Goal: Task Accomplishment & Management: Use online tool/utility

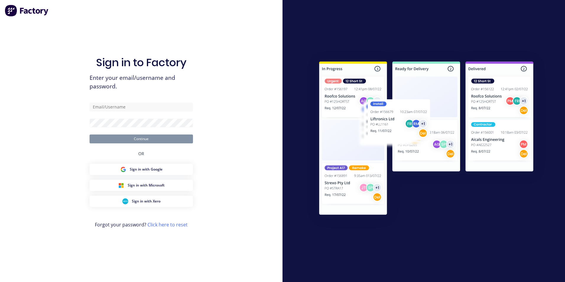
type input "[EMAIL_ADDRESS][DOMAIN_NAME]"
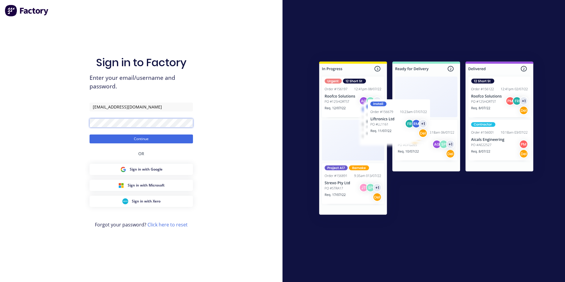
click at [90, 134] on button "Continue" at bounding box center [141, 138] width 103 height 9
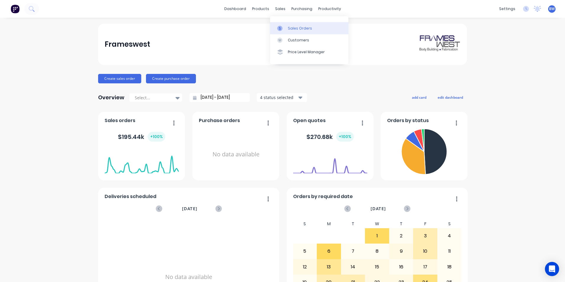
click at [282, 23] on link "Sales Orders" at bounding box center [309, 28] width 78 height 12
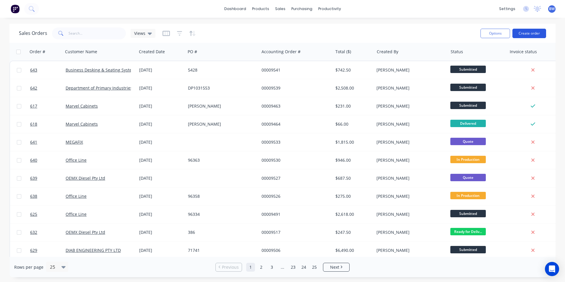
click at [529, 35] on button "Create order" at bounding box center [529, 33] width 34 height 9
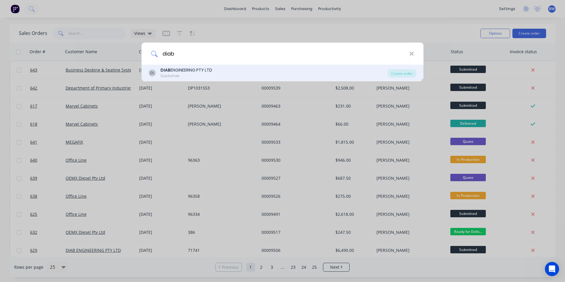
type input "diab"
click at [218, 70] on div "[PERSON_NAME] ENGINEERING PTY LTD Customer" at bounding box center [268, 73] width 239 height 12
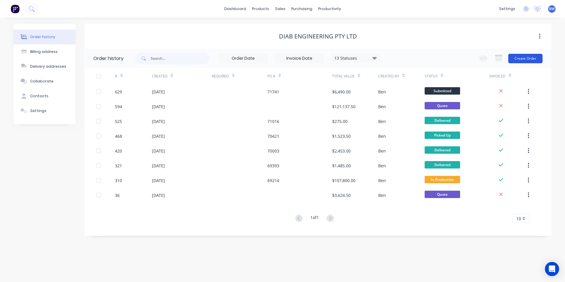
click at [526, 57] on button "Create Order" at bounding box center [525, 58] width 34 height 9
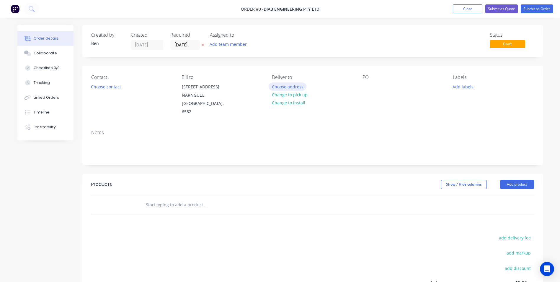
click at [300, 87] on button "Choose address" at bounding box center [288, 86] width 38 height 8
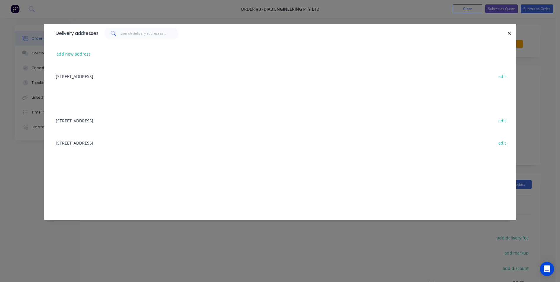
click at [103, 120] on div "[STREET_ADDRESS] edit" at bounding box center [280, 120] width 455 height 22
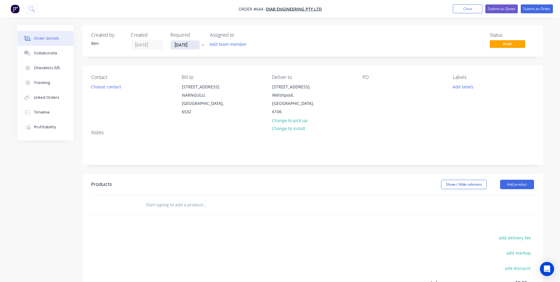
click at [201, 45] on button "button" at bounding box center [203, 45] width 6 height 7
click at [521, 180] on button "Add product" at bounding box center [517, 184] width 34 height 9
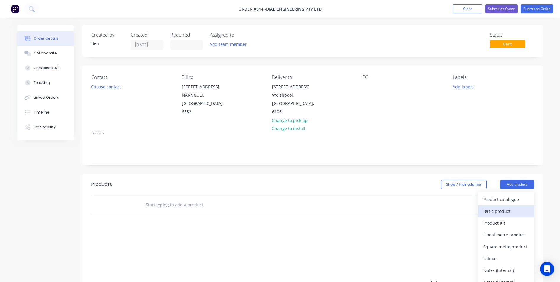
click at [491, 207] on div "Basic product" at bounding box center [506, 211] width 45 height 9
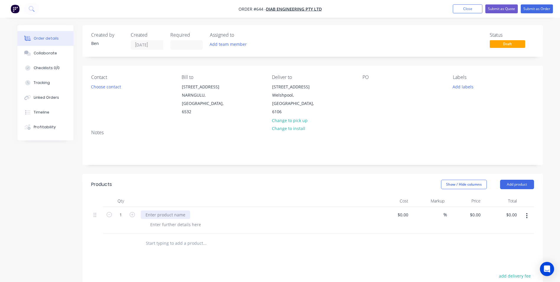
click at [174, 210] on div at bounding box center [165, 214] width 49 height 9
